Goal: Task Accomplishment & Management: Use online tool/utility

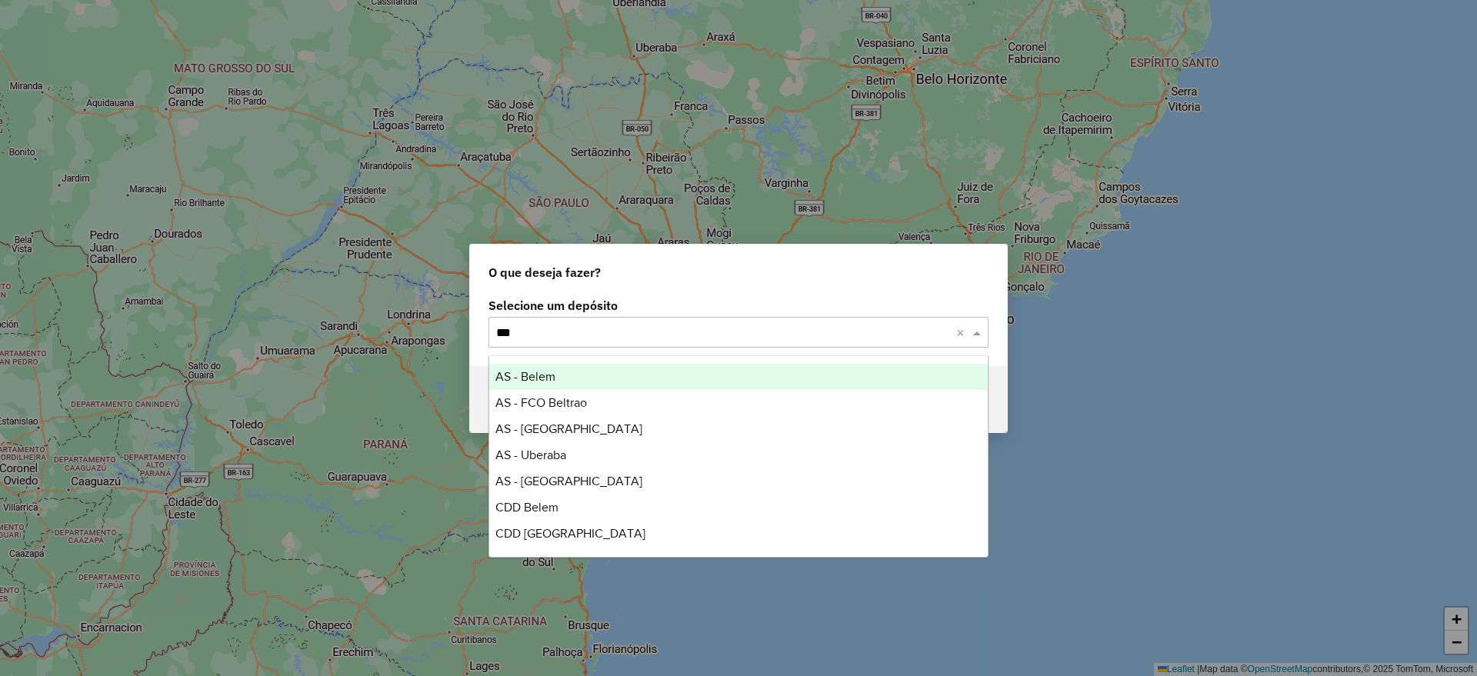
type input "****"
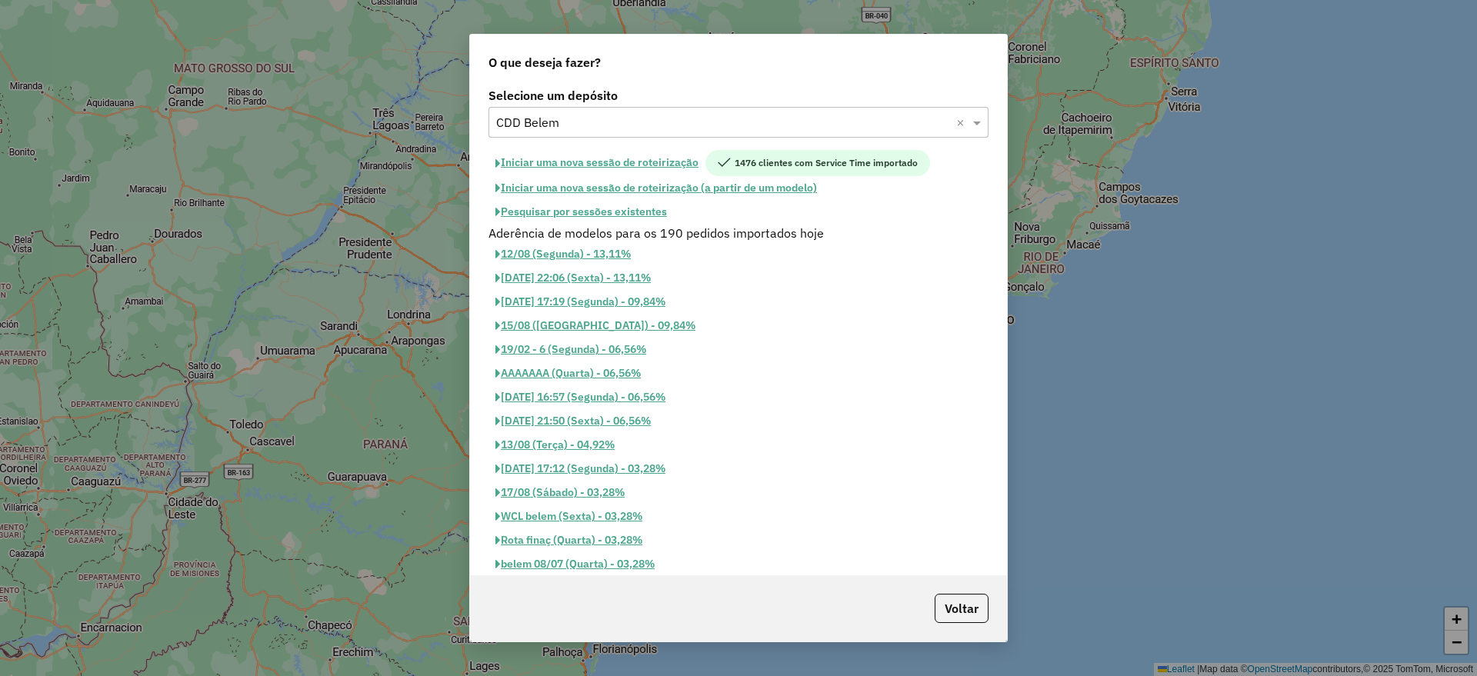
click at [585, 211] on button "Pesquisar por sessões existentes" at bounding box center [580, 212] width 185 height 24
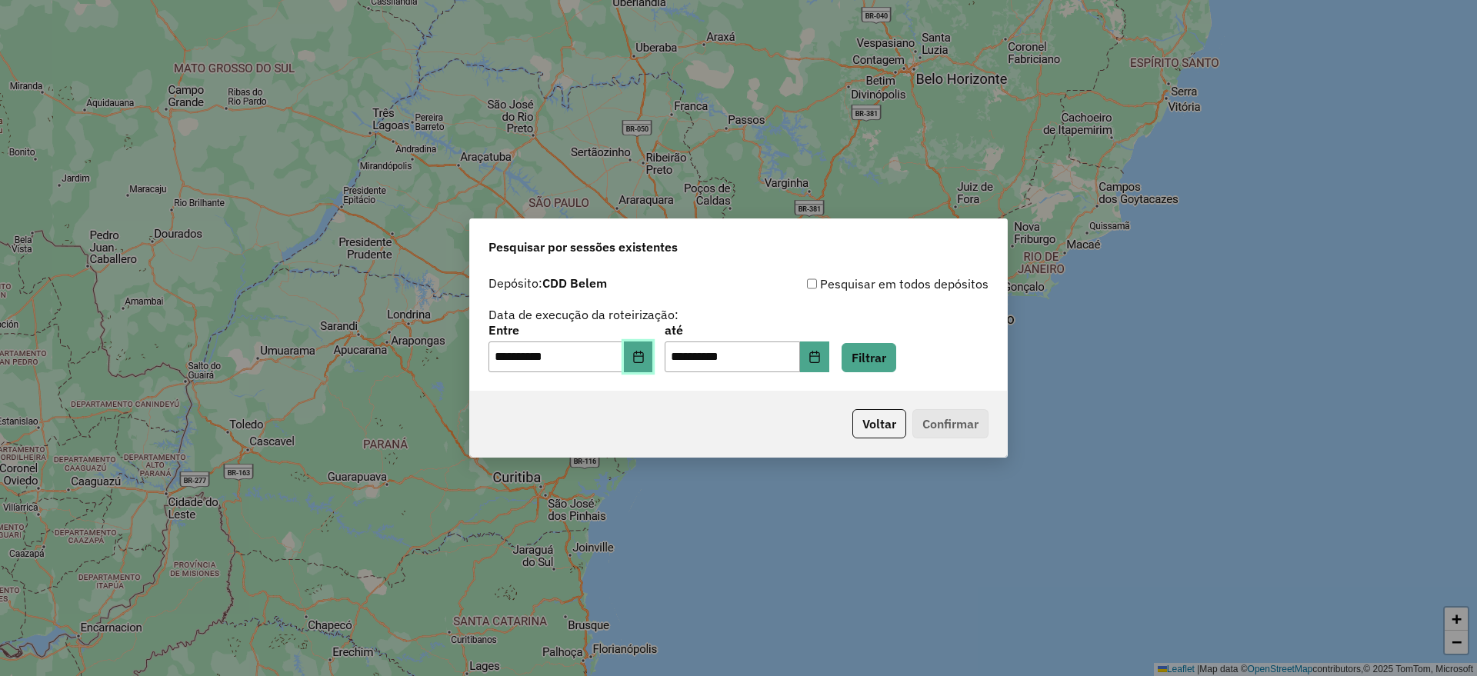
click at [643, 355] on icon "Choose Date" at bounding box center [638, 357] width 10 height 12
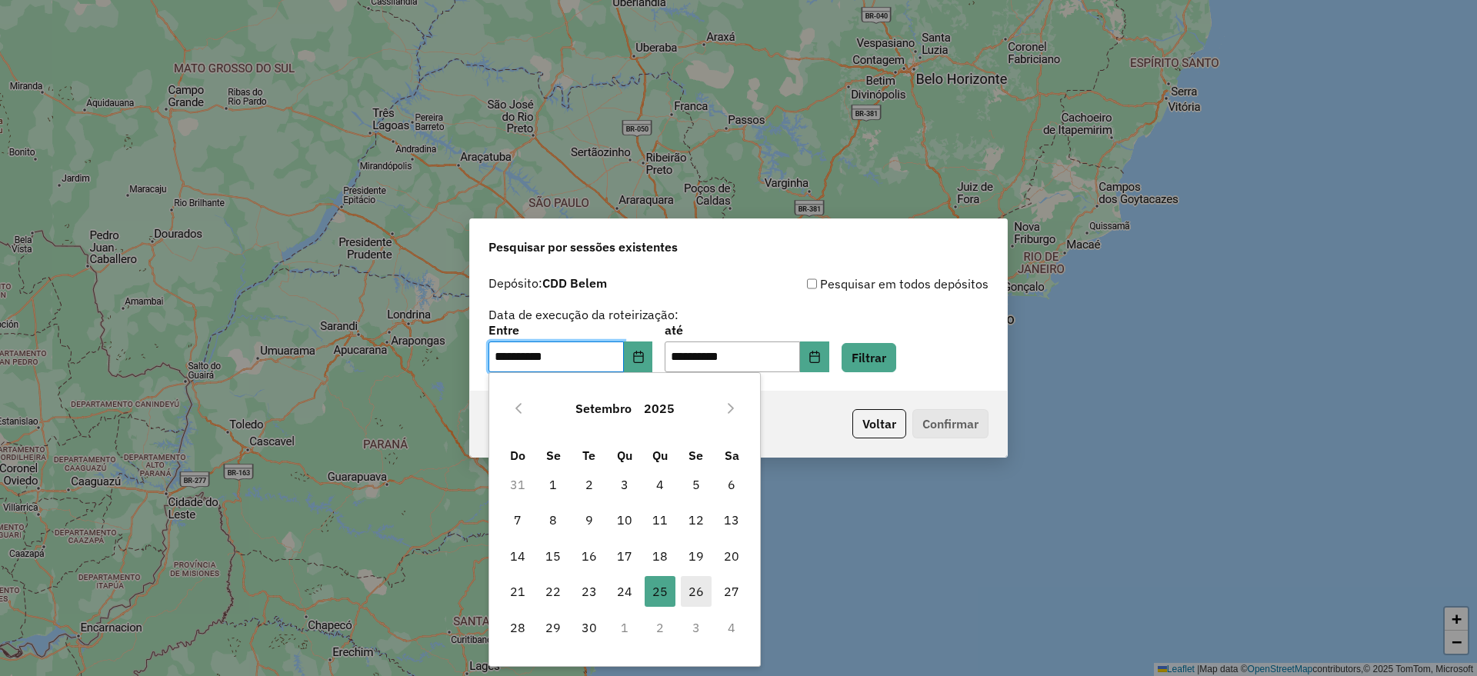
click at [695, 584] on span "26" at bounding box center [696, 591] width 31 height 31
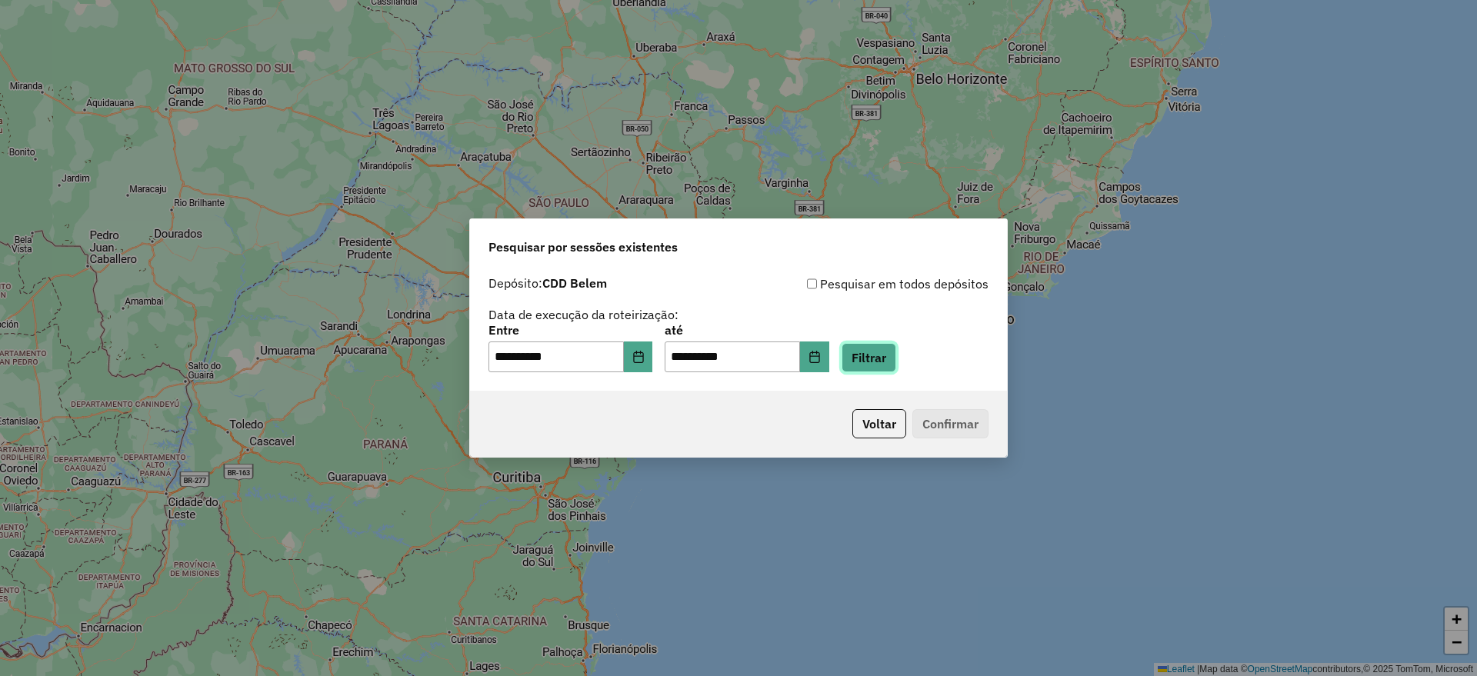
click at [894, 361] on button "Filtrar" at bounding box center [868, 357] width 55 height 29
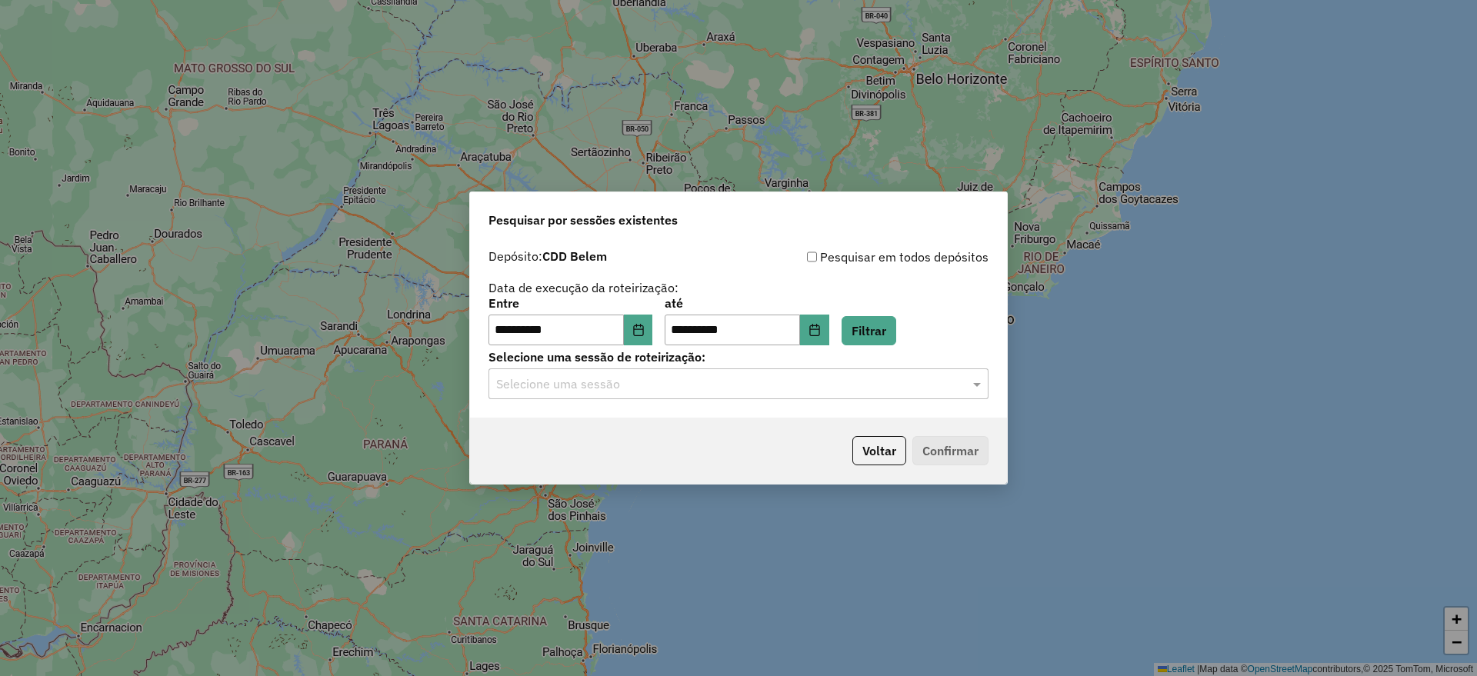
click at [712, 255] on div "Depósito: CDD Belem" at bounding box center [613, 257] width 250 height 18
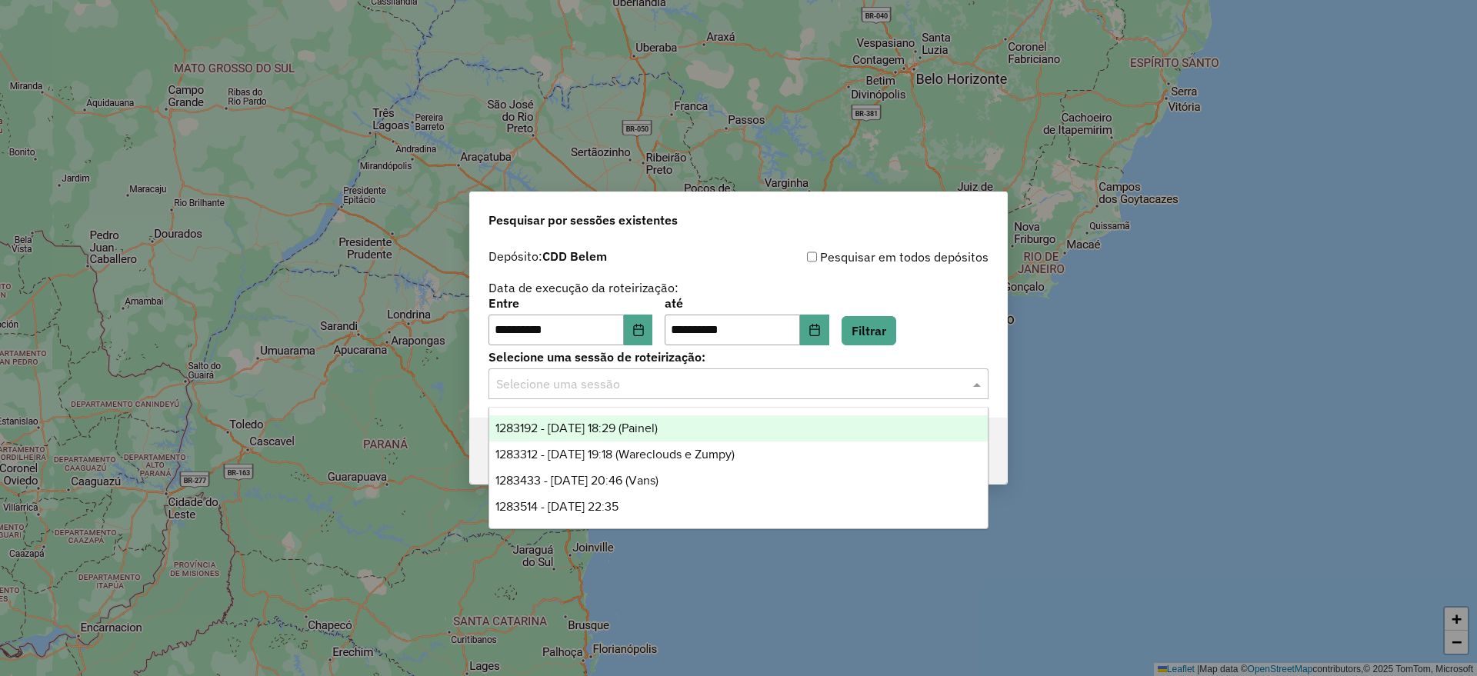
click at [702, 381] on input "text" at bounding box center [723, 384] width 454 height 18
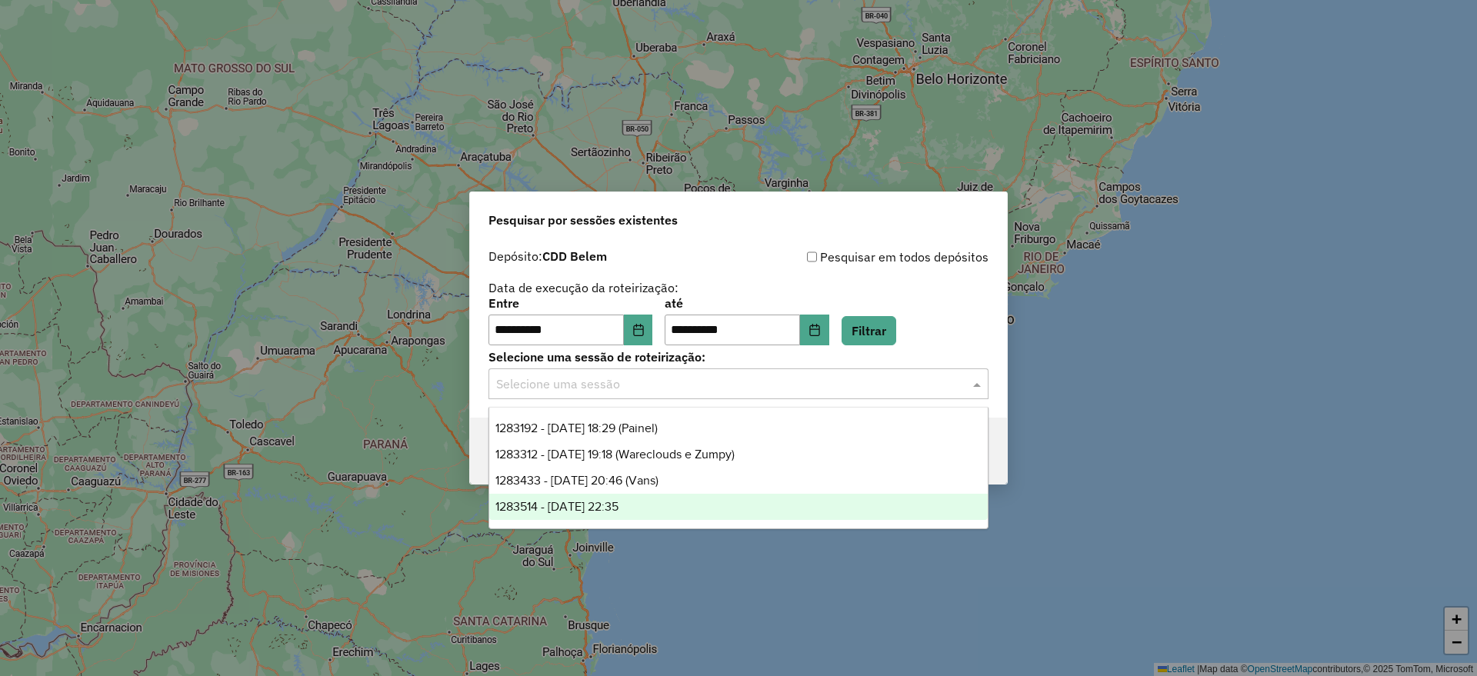
click at [671, 509] on div "1283514 - [DATE] 22:35" at bounding box center [738, 507] width 498 height 26
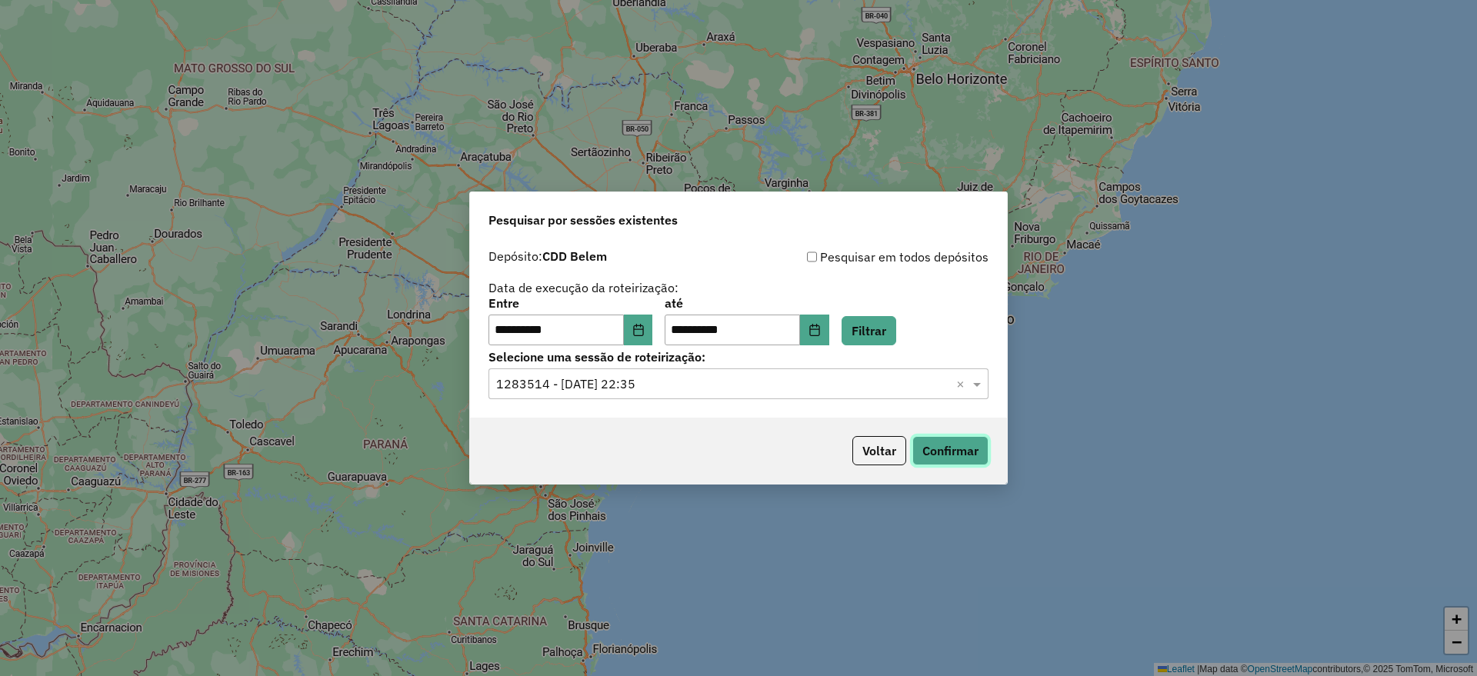
click at [940, 454] on button "Confirmar" at bounding box center [950, 450] width 76 height 29
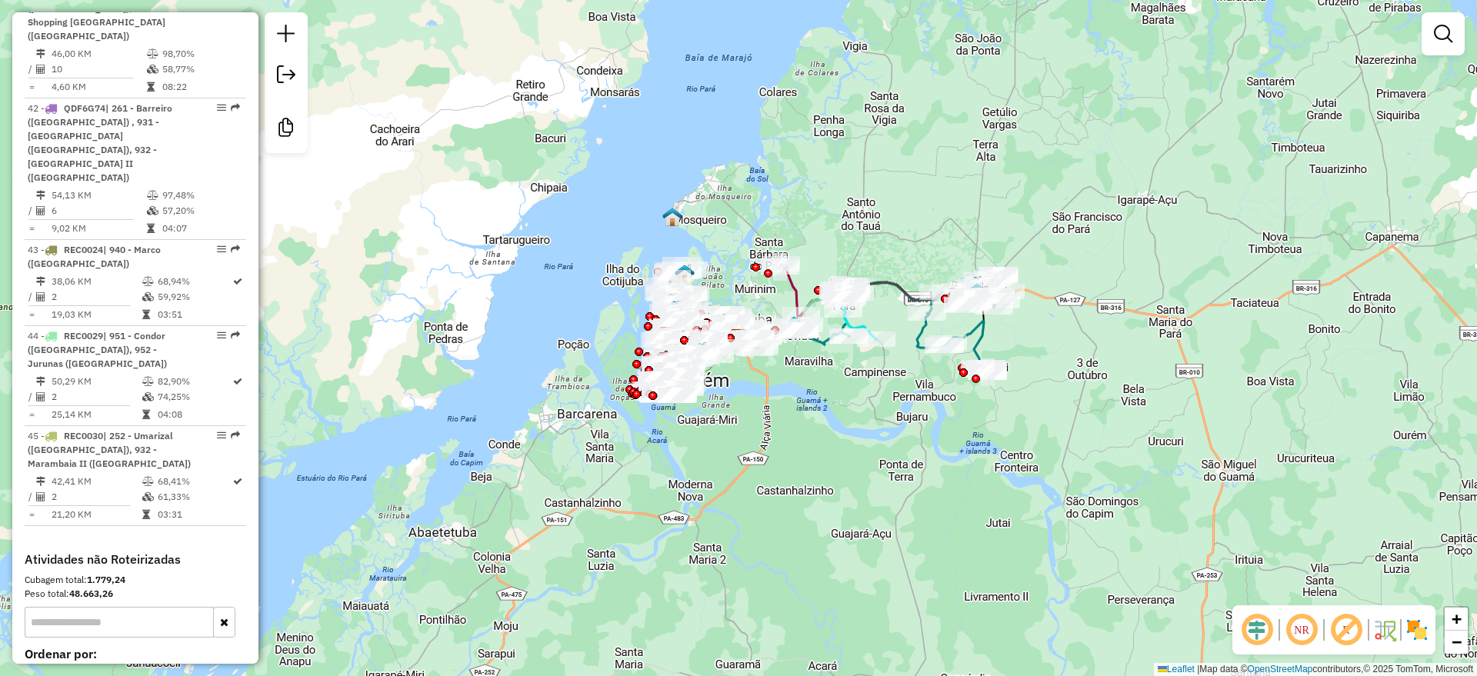
scroll to position [4428, 0]
click at [288, 37] on em at bounding box center [286, 34] width 18 height 18
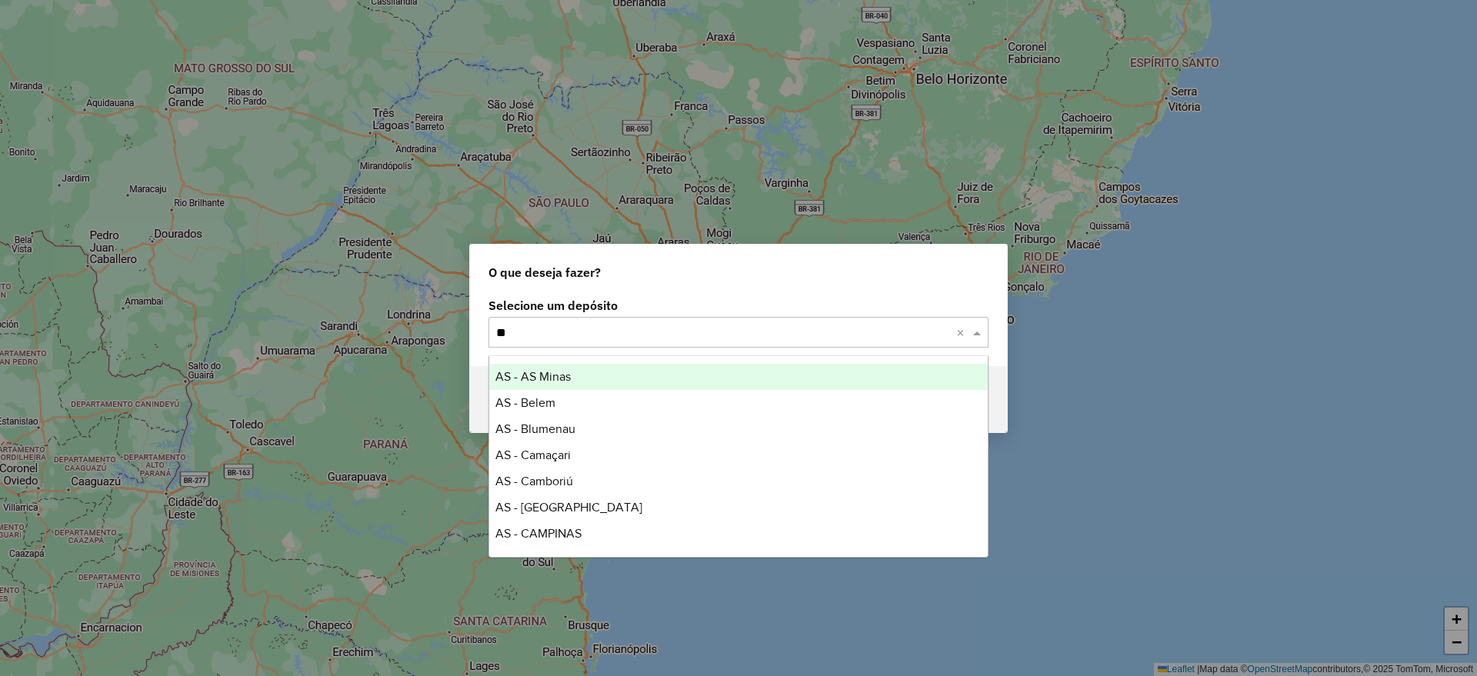
type input "***"
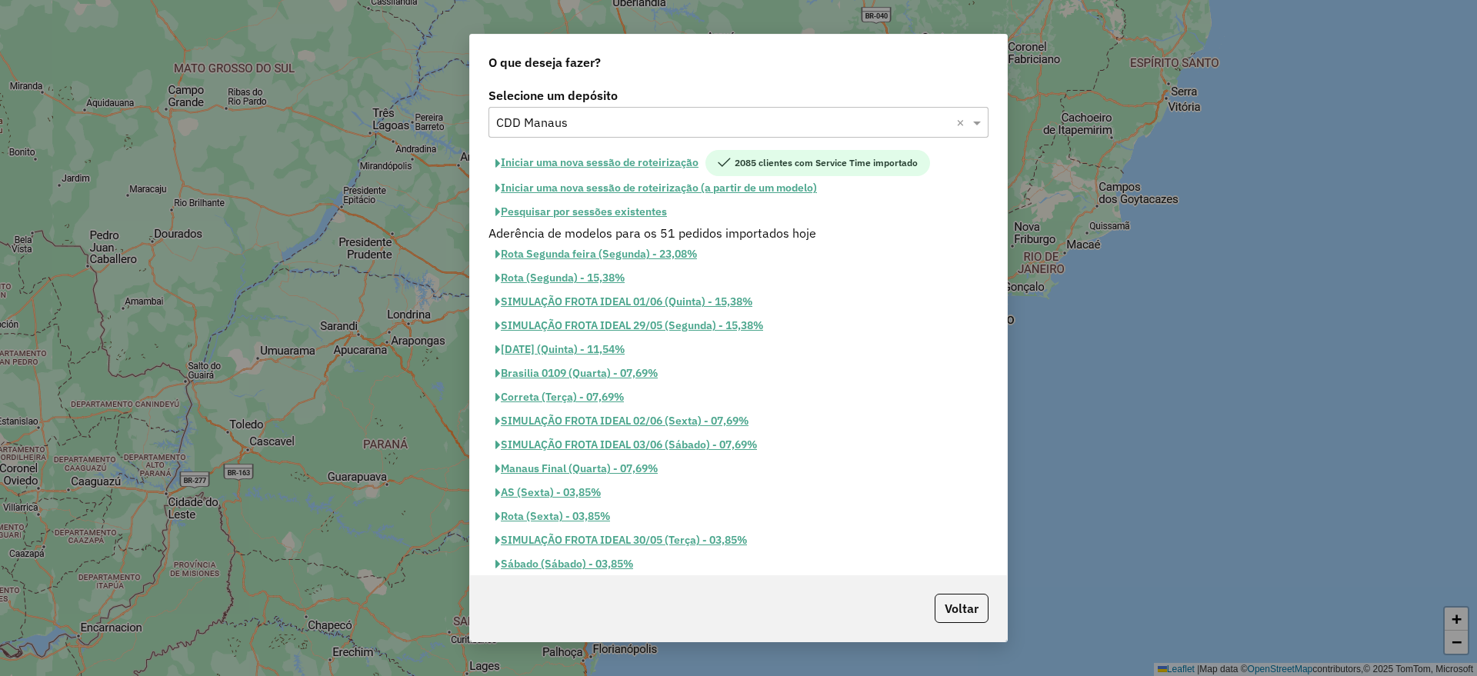
click at [585, 208] on button "Pesquisar por sessões existentes" at bounding box center [580, 212] width 185 height 24
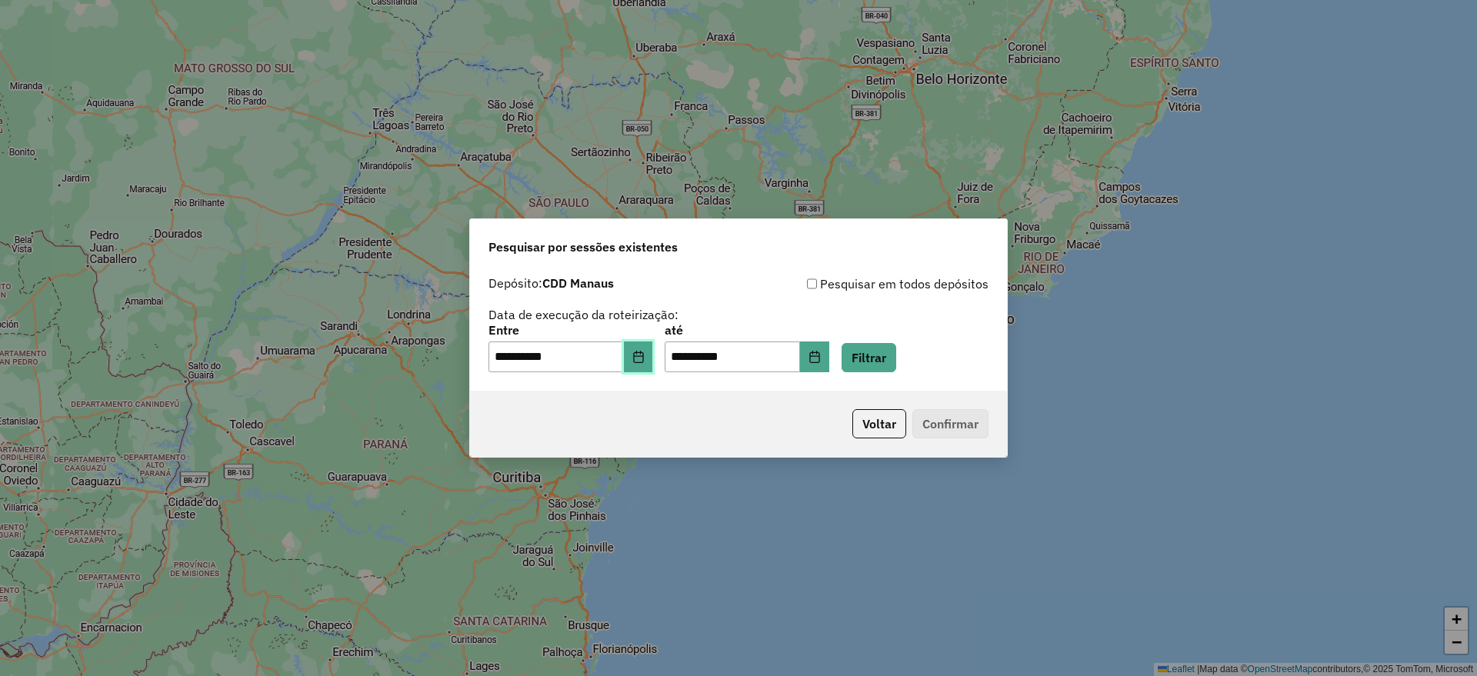
click at [645, 362] on icon "Choose Date" at bounding box center [638, 357] width 12 height 12
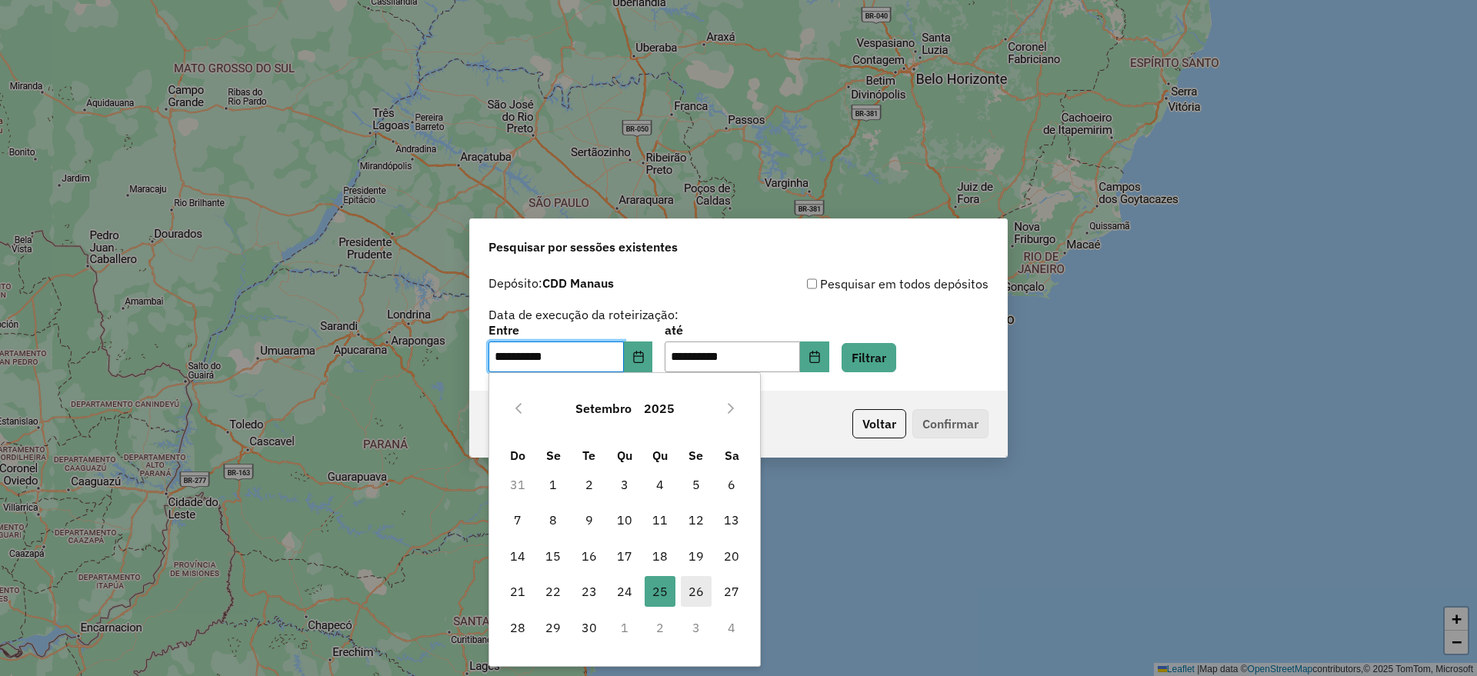
click at [699, 586] on span "26" at bounding box center [696, 591] width 31 height 31
type input "**********"
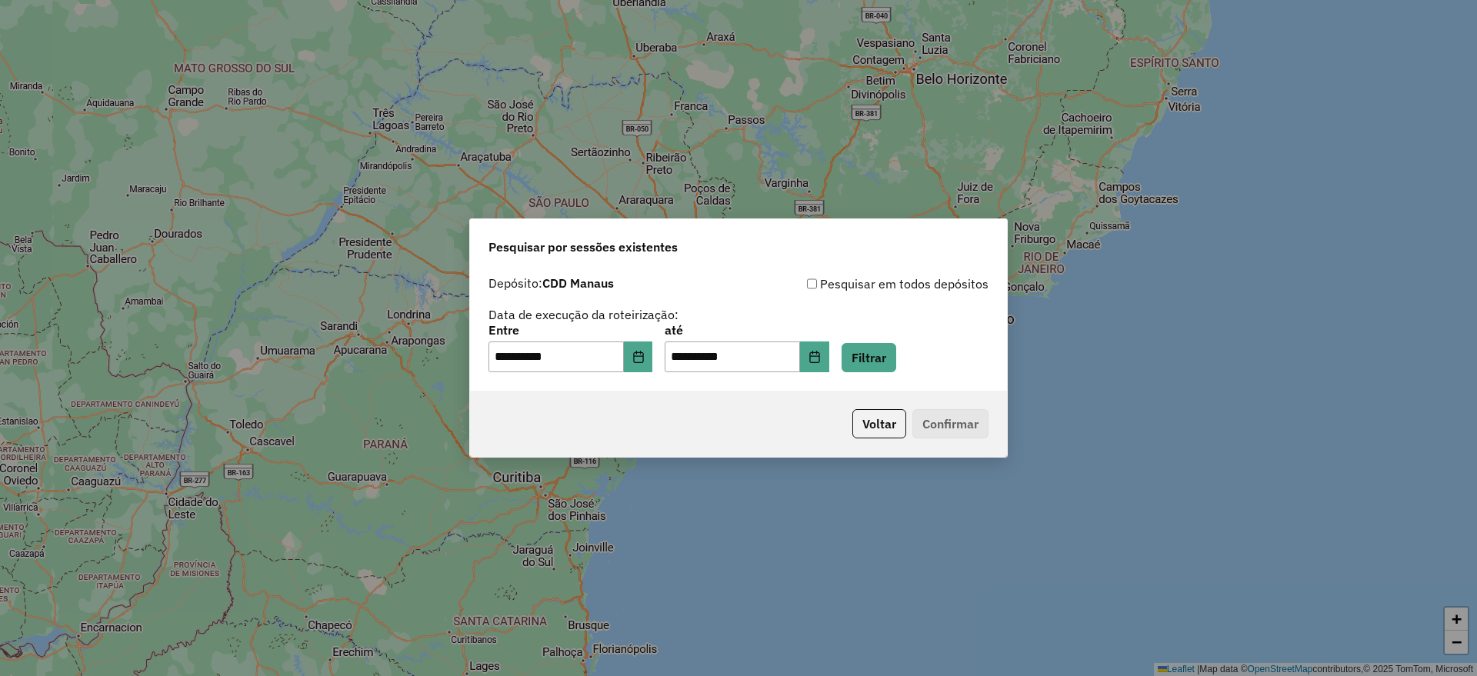
click at [891, 373] on div "**********" at bounding box center [738, 329] width 537 height 122
click at [893, 348] on button "Filtrar" at bounding box center [868, 357] width 55 height 29
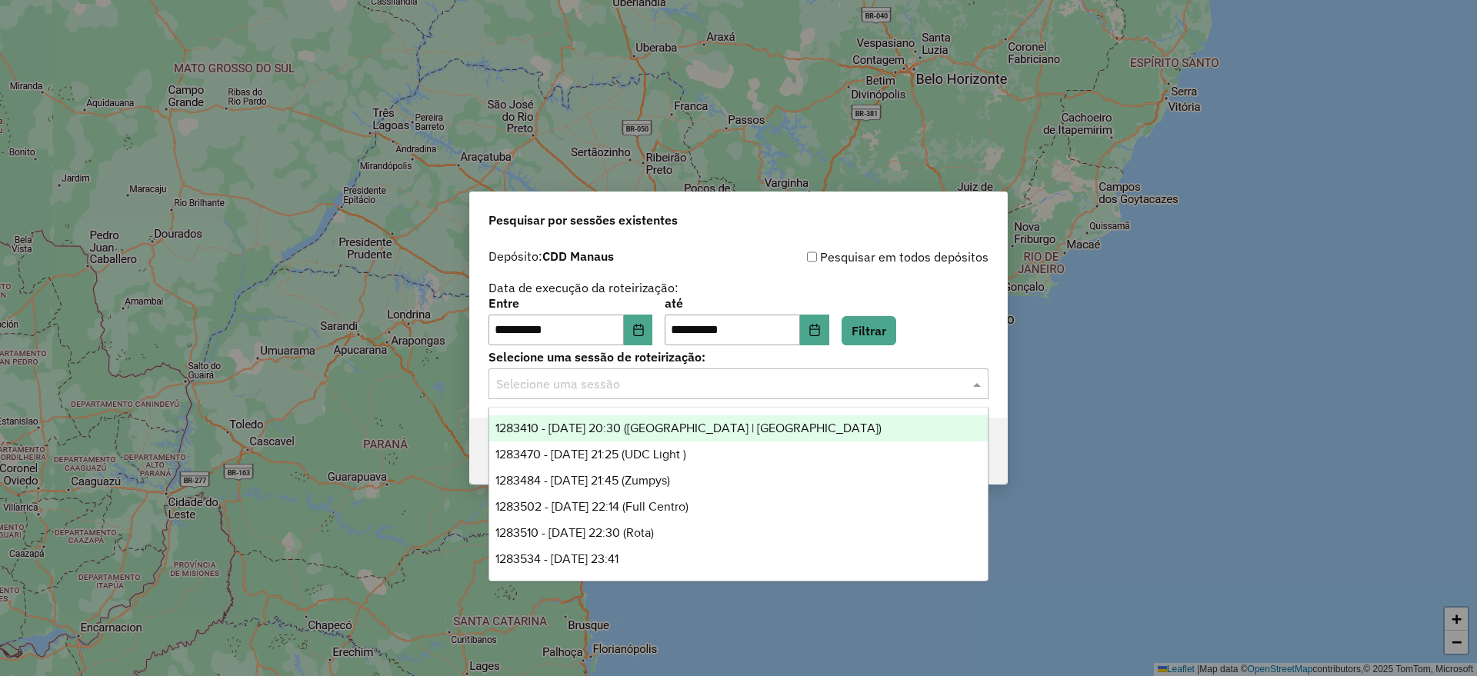
click at [657, 385] on input "text" at bounding box center [723, 384] width 454 height 18
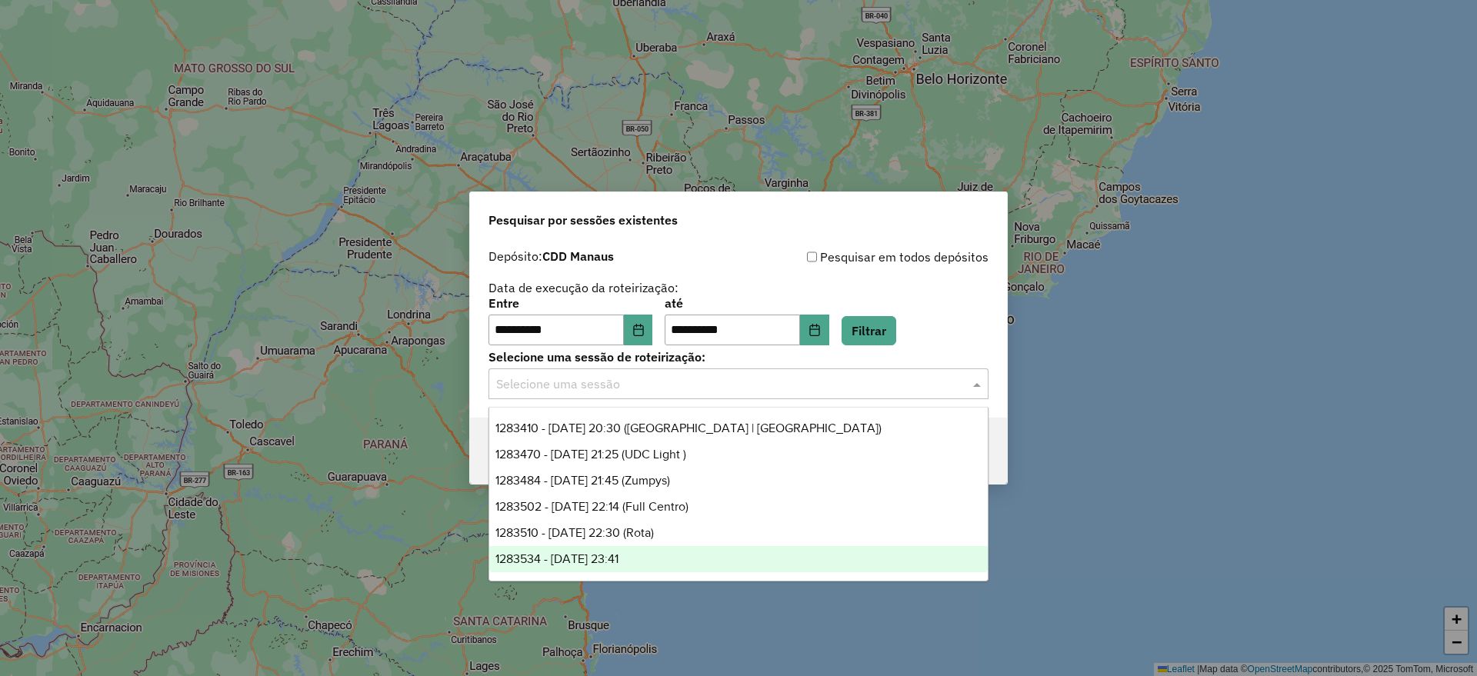
click at [618, 562] on span "1283534 - [DATE] 23:41" at bounding box center [556, 558] width 123 height 13
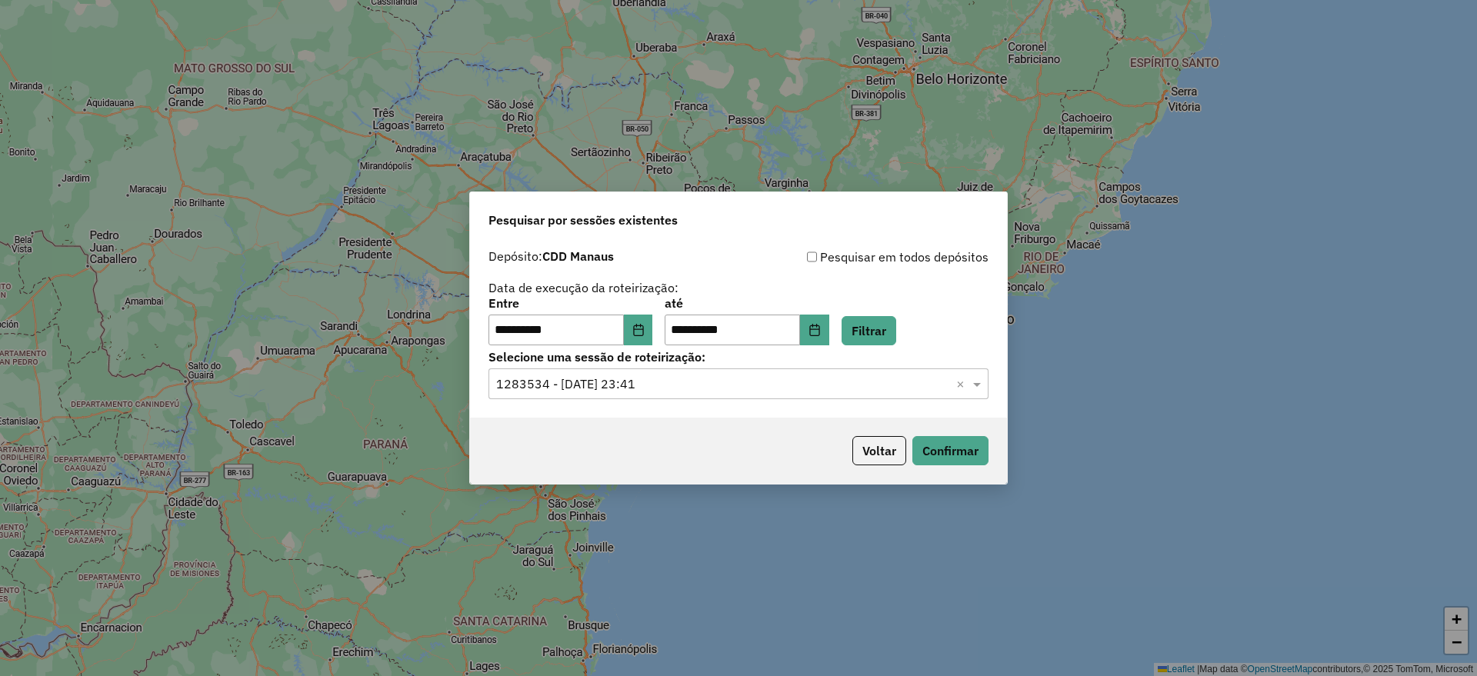
click at [964, 469] on div "Voltar Confirmar" at bounding box center [738, 451] width 537 height 66
click at [963, 450] on button "Confirmar" at bounding box center [950, 450] width 76 height 29
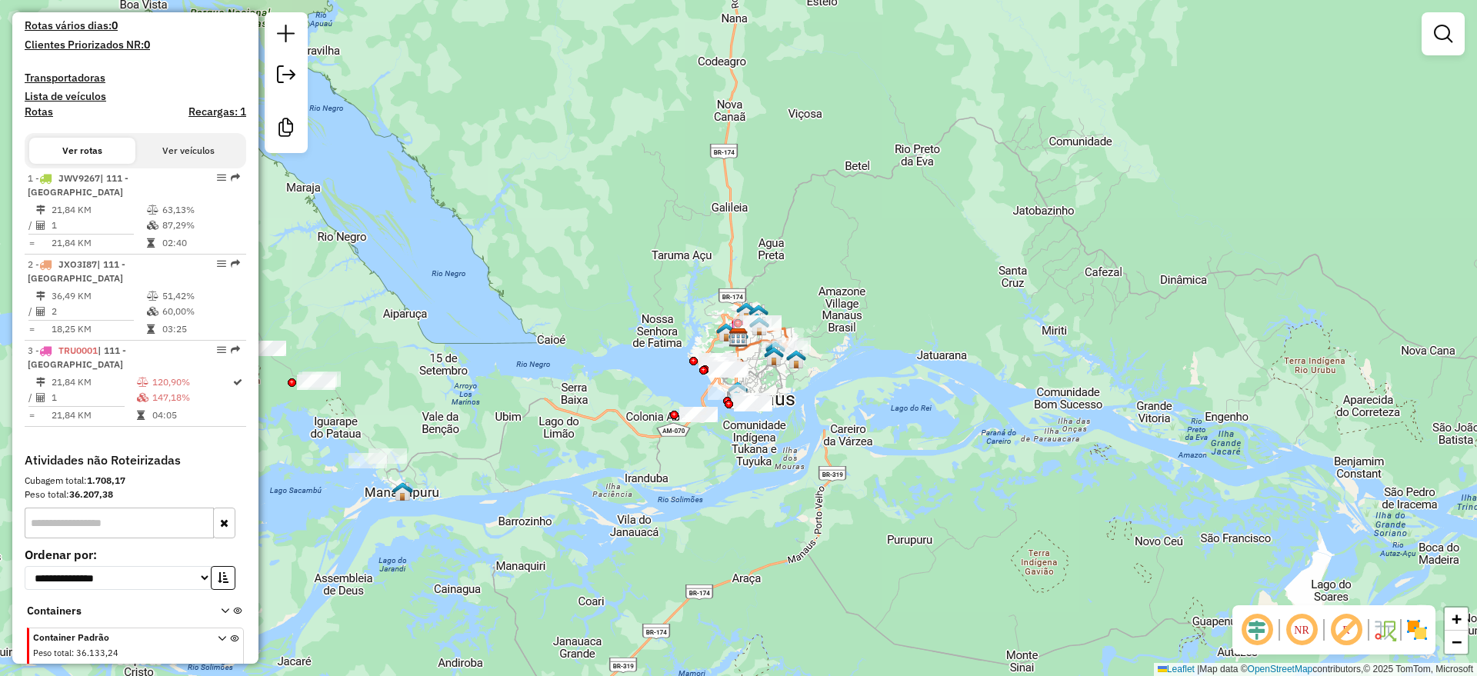
scroll to position [575, 0]
